Goal: Information Seeking & Learning: Learn about a topic

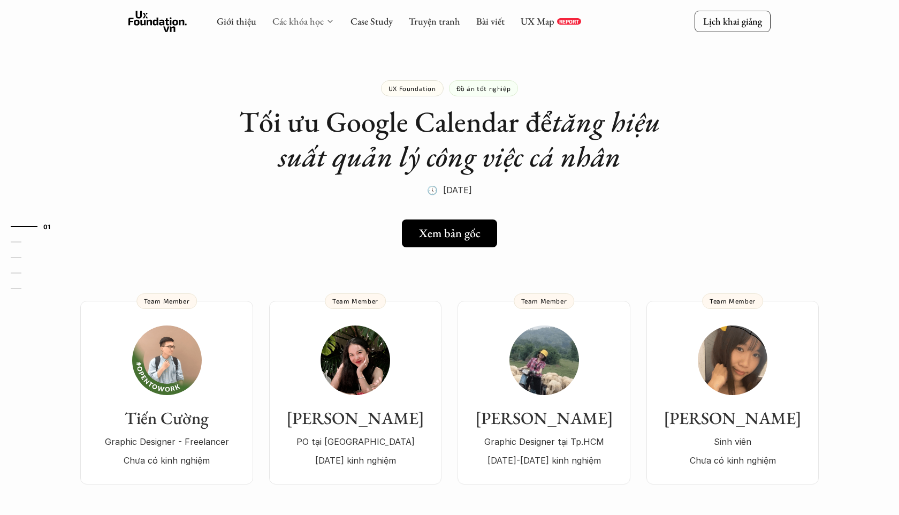
click at [317, 22] on link "Các khóa học" at bounding box center [297, 21] width 51 height 12
click at [330, 22] on icon at bounding box center [330, 21] width 9 height 9
click at [356, 87] on div "UX Foundation Đồ án tốt nghiệp Tối ưu Google Calendar để tăng hiệu suất quản lý…" at bounding box center [449, 125] width 428 height 144
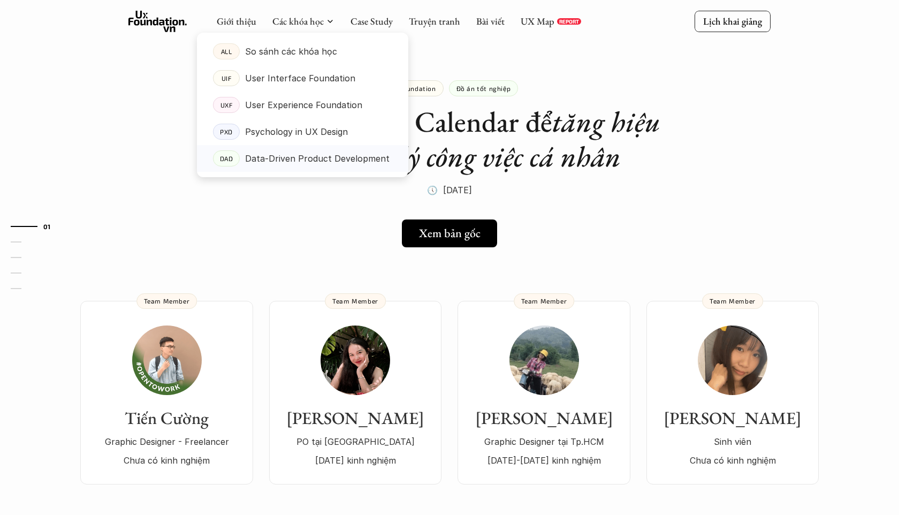
click at [259, 157] on p "Data-Driven Product Development" at bounding box center [317, 158] width 144 height 16
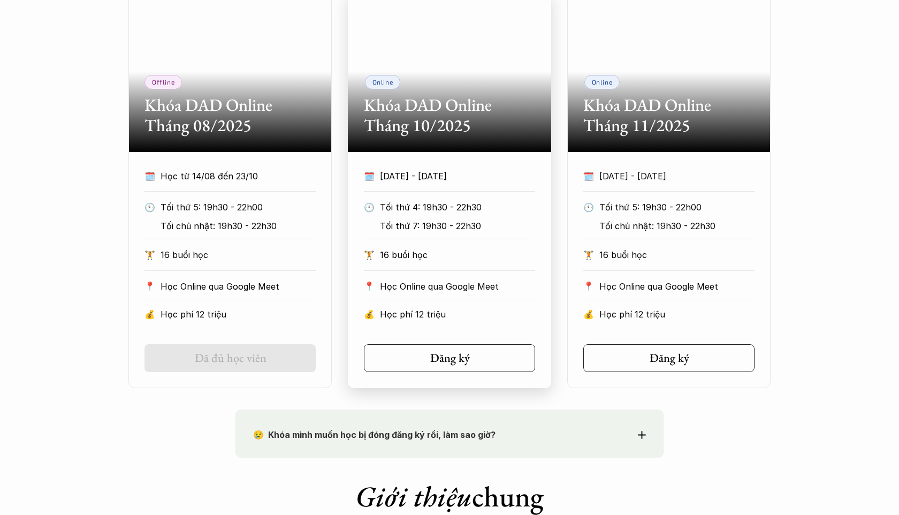
scroll to position [636, 0]
